Goal: Contribute content

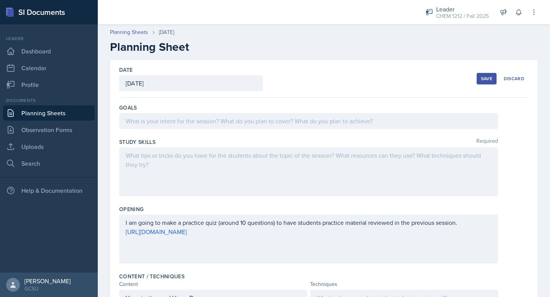
click at [228, 173] on div at bounding box center [308, 171] width 379 height 49
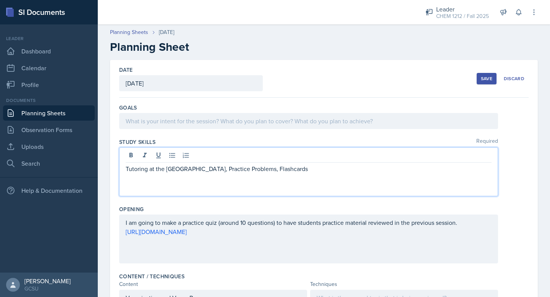
click at [173, 120] on div at bounding box center [308, 121] width 379 height 16
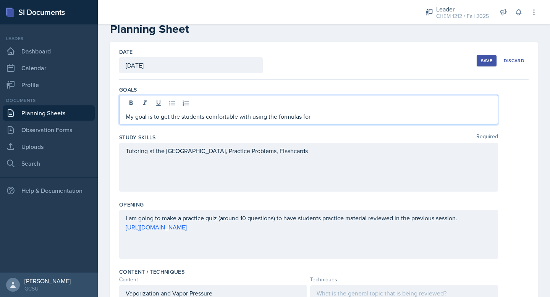
scroll to position [18, 0]
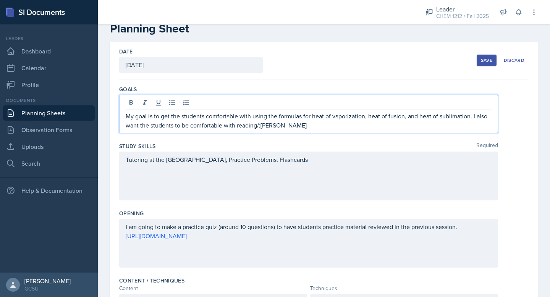
click at [259, 125] on p "My goal is to get the students comfortable with using the formulas for heat of …" at bounding box center [309, 121] width 366 height 18
click at [260, 126] on p "My goal is to get the students comfortable with using the formulas for heat of …" at bounding box center [309, 121] width 366 height 18
click at [289, 128] on p "My goal is to get the students comfortable with using the formulas for heat of …" at bounding box center [309, 121] width 366 height 18
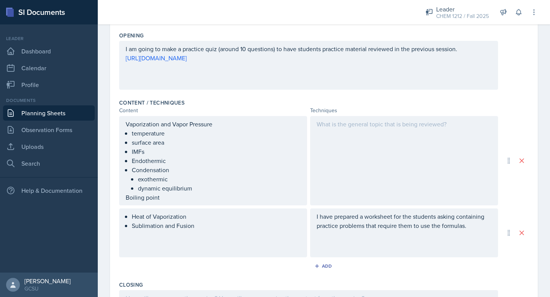
scroll to position [215, 0]
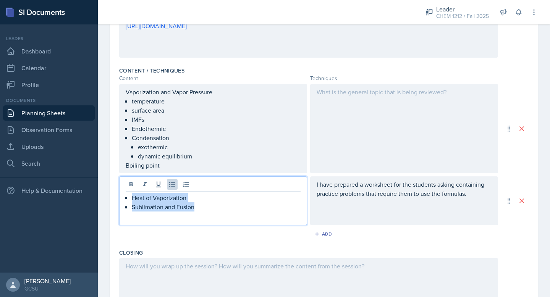
drag, startPoint x: 204, startPoint y: 209, endPoint x: 110, endPoint y: 194, distance: 95.9
click at [110, 194] on div "Date [DATE] [DATE] 31 1 2 3 4 5 6 7 8 9 10 11 12 13 14 15 16 17 18 19 20 21 22 …" at bounding box center [324, 118] width 452 height 573
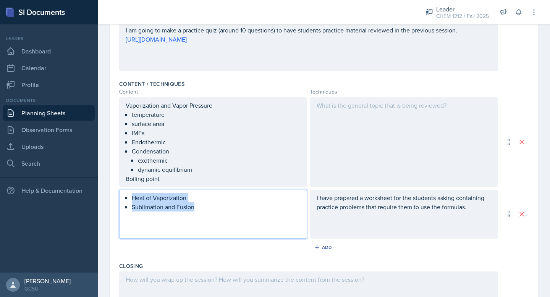
copy ul "Heat of Vaporization Sublimation and Fusion"
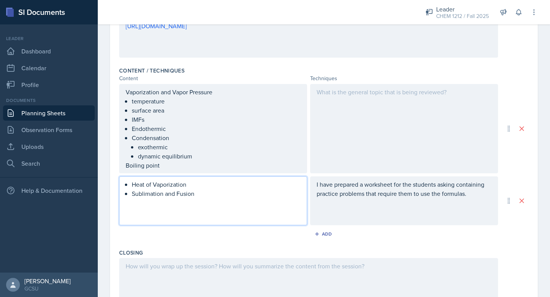
click at [165, 170] on p "Boiling point" at bounding box center [213, 165] width 175 height 9
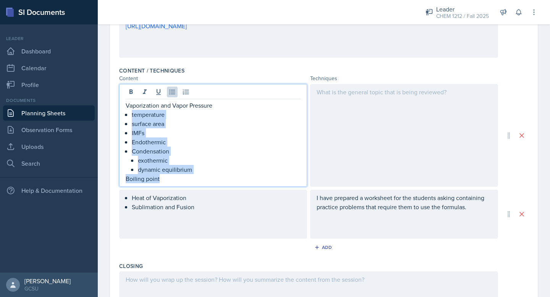
drag, startPoint x: 165, startPoint y: 180, endPoint x: 110, endPoint y: 118, distance: 82.6
click at [110, 118] on div "Date [DATE] [DATE] 31 1 2 3 4 5 6 7 8 9 10 11 12 13 14 15 16 17 18 19 20 21 22 …" at bounding box center [324, 122] width 428 height 555
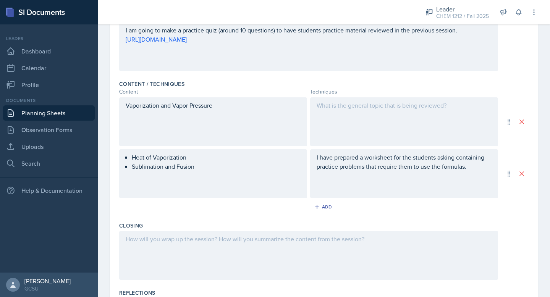
drag, startPoint x: 212, startPoint y: 176, endPoint x: 158, endPoint y: 163, distance: 55.8
click at [156, 163] on div "Heat of Vaporization Sublimation and Fusion" at bounding box center [213, 173] width 188 height 49
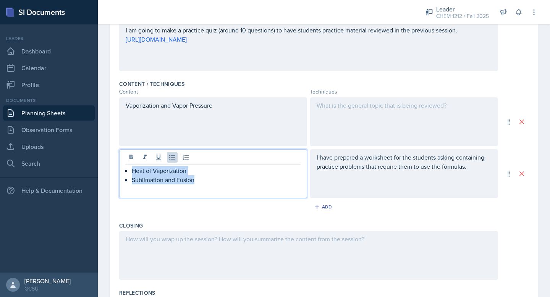
scroll to position [215, 0]
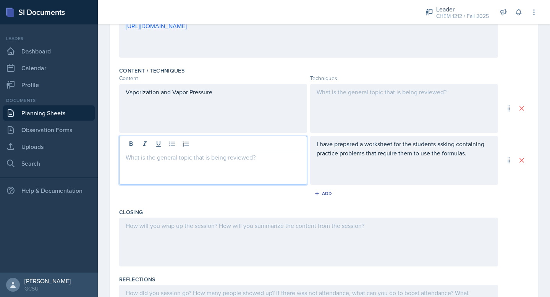
click at [144, 102] on div "Vaporization and Vapor Pressure" at bounding box center [213, 96] width 175 height 18
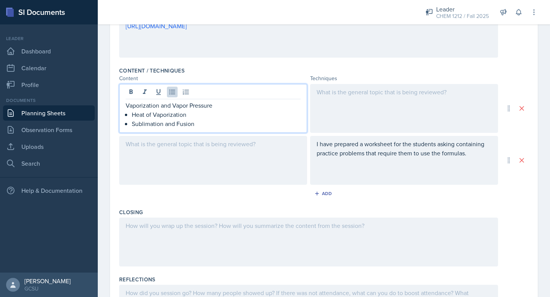
click at [197, 114] on p "Heat of Vaporization" at bounding box center [216, 114] width 169 height 9
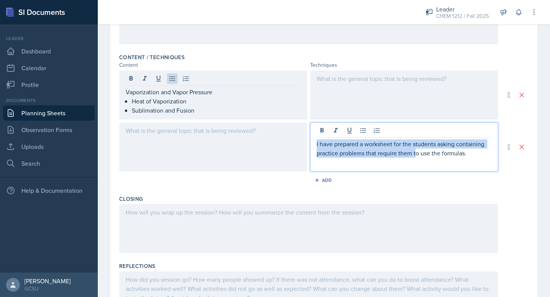
drag, startPoint x: 472, startPoint y: 160, endPoint x: 283, endPoint y: 133, distance: 190.7
click at [283, 133] on div "I have prepared a worksheet for the students asking containing practice problem…" at bounding box center [308, 147] width 379 height 49
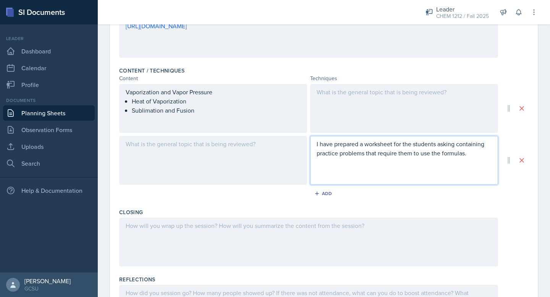
click at [468, 151] on p "I have prepared a worksheet for the students asking containing practice problem…" at bounding box center [404, 148] width 175 height 18
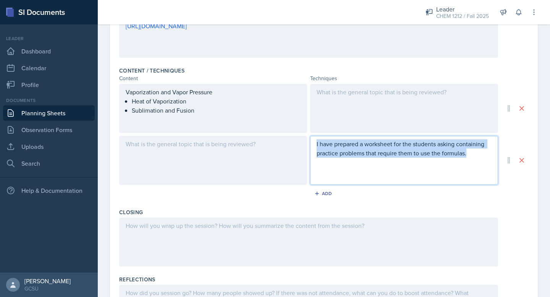
drag, startPoint x: 468, startPoint y: 151, endPoint x: 288, endPoint y: 122, distance: 182.3
click at [288, 122] on div "Vaporization and Vapor Pressure Heat of Vaporization Sublimation and Fusion I h…" at bounding box center [324, 134] width 410 height 101
copy p "I have prepared a worksheet for the students asking containing practice problem…"
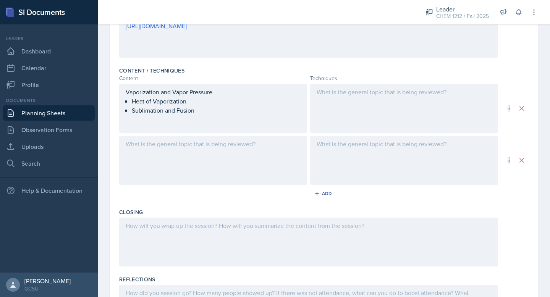
click at [356, 97] on div at bounding box center [404, 108] width 188 height 49
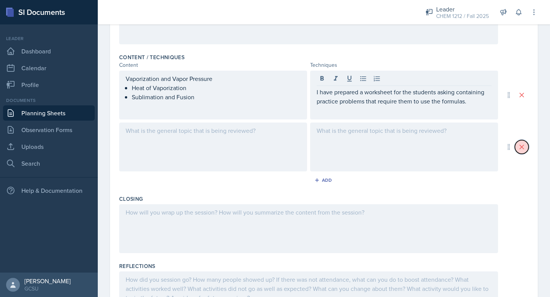
click at [521, 144] on icon at bounding box center [522, 147] width 8 height 8
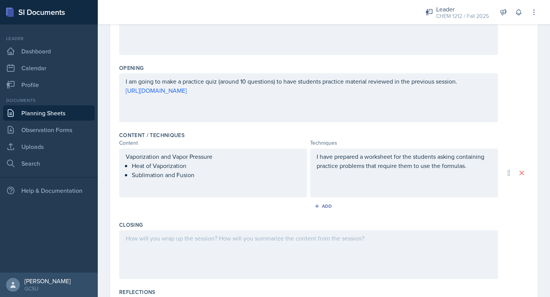
scroll to position [230, 0]
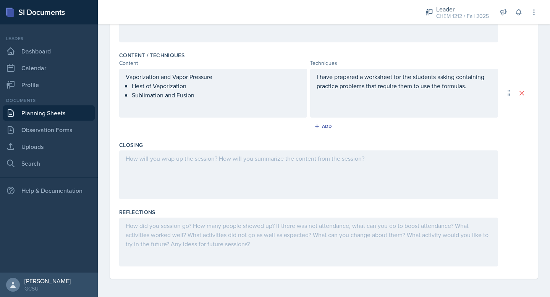
click at [197, 164] on div at bounding box center [308, 175] width 379 height 49
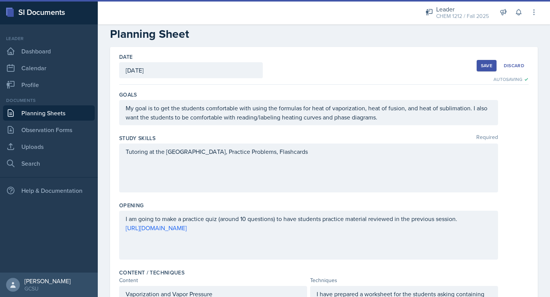
scroll to position [16, 0]
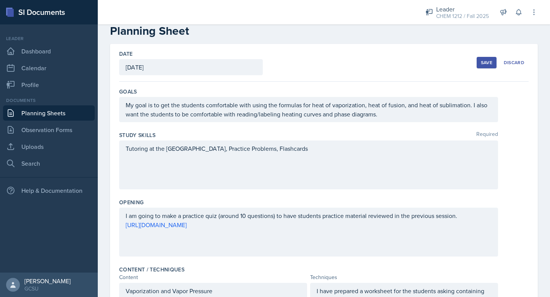
click at [479, 62] on button "Save" at bounding box center [487, 62] width 20 height 11
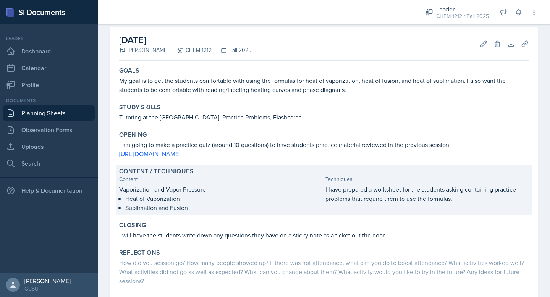
scroll to position [0, 0]
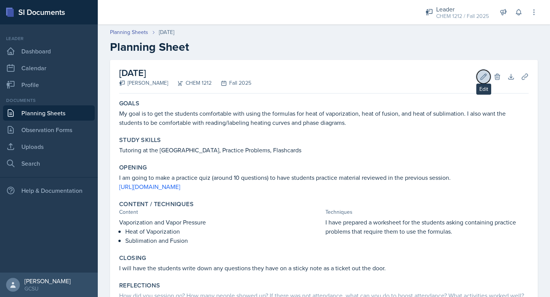
click at [485, 74] on icon at bounding box center [484, 77] width 8 height 8
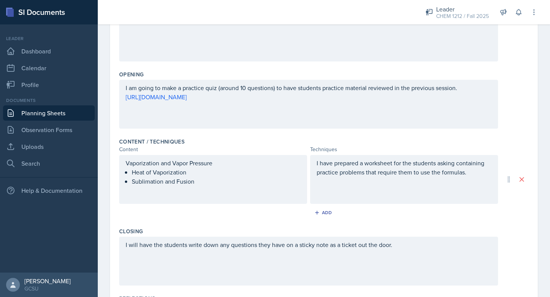
scroll to position [157, 0]
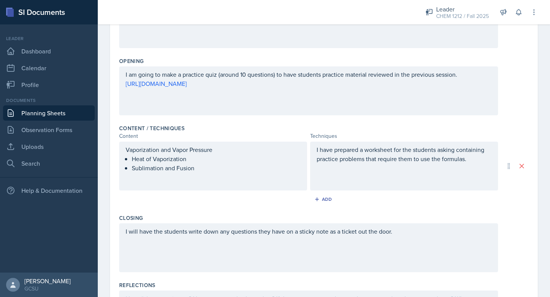
click at [339, 164] on p "I have prepared a worksheet for the students asking containing practice problem…" at bounding box center [404, 154] width 175 height 18
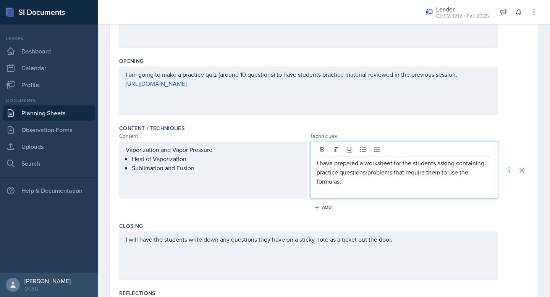
click at [350, 185] on p "I have prepared a worksheet for the students asking containing practice questio…" at bounding box center [404, 173] width 175 height 28
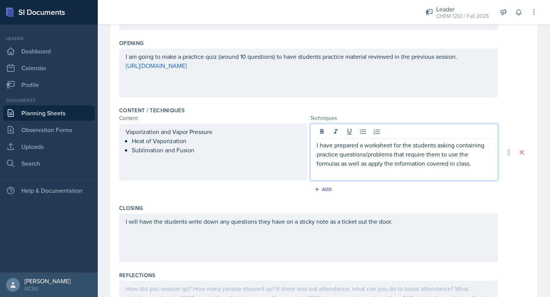
scroll to position [238, 0]
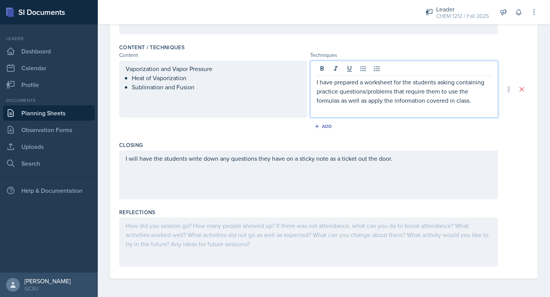
click at [206, 89] on ul "Heat of Vaporization Sublimation and Fusion" at bounding box center [216, 82] width 169 height 18
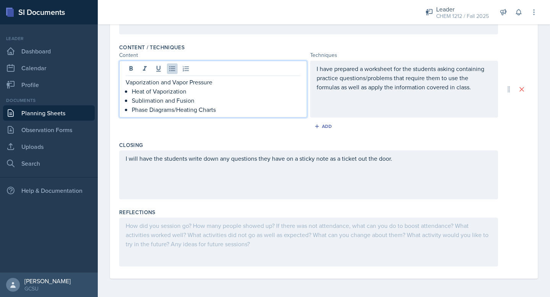
scroll to position [0, 0]
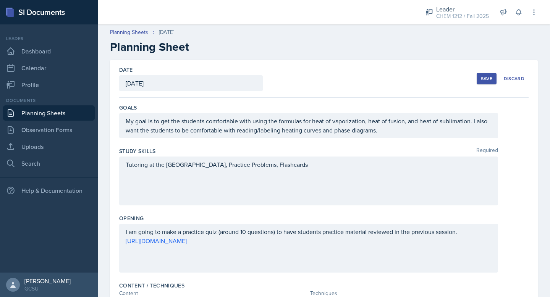
click at [483, 84] on div "Save Discard" at bounding box center [503, 79] width 52 height 18
click at [483, 78] on div "Save" at bounding box center [486, 79] width 11 height 6
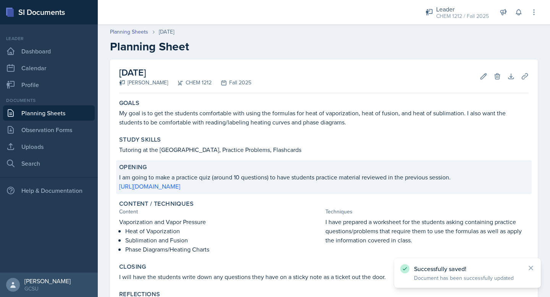
scroll to position [85, 0]
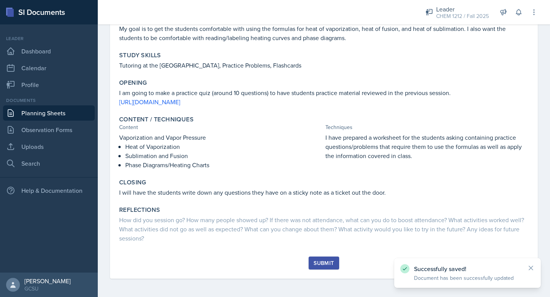
click at [323, 258] on button "Submit" at bounding box center [324, 263] width 30 height 13
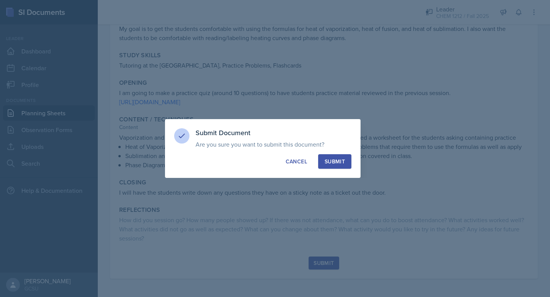
click at [327, 163] on div "Submit" at bounding box center [335, 162] width 20 height 8
